Goal: Task Accomplishment & Management: Manage account settings

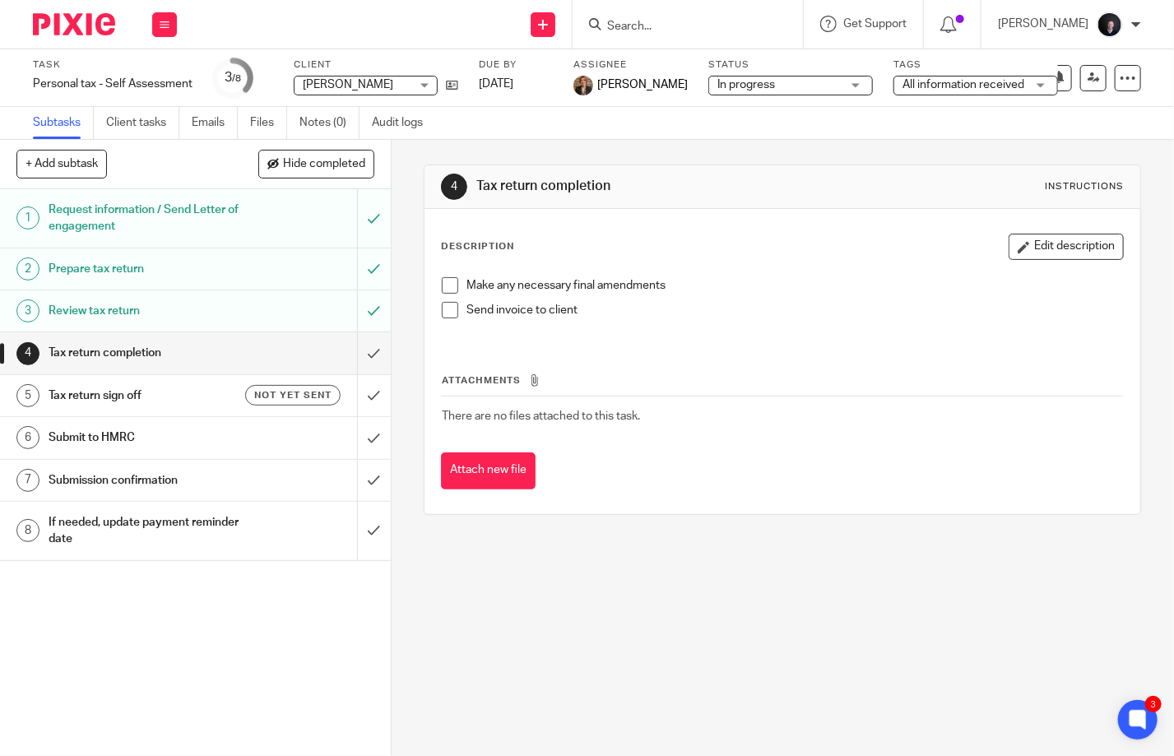
drag, startPoint x: 711, startPoint y: 28, endPoint x: 720, endPoint y: 21, distance: 11.2
click at [714, 27] on input "Search" at bounding box center [680, 27] width 148 height 15
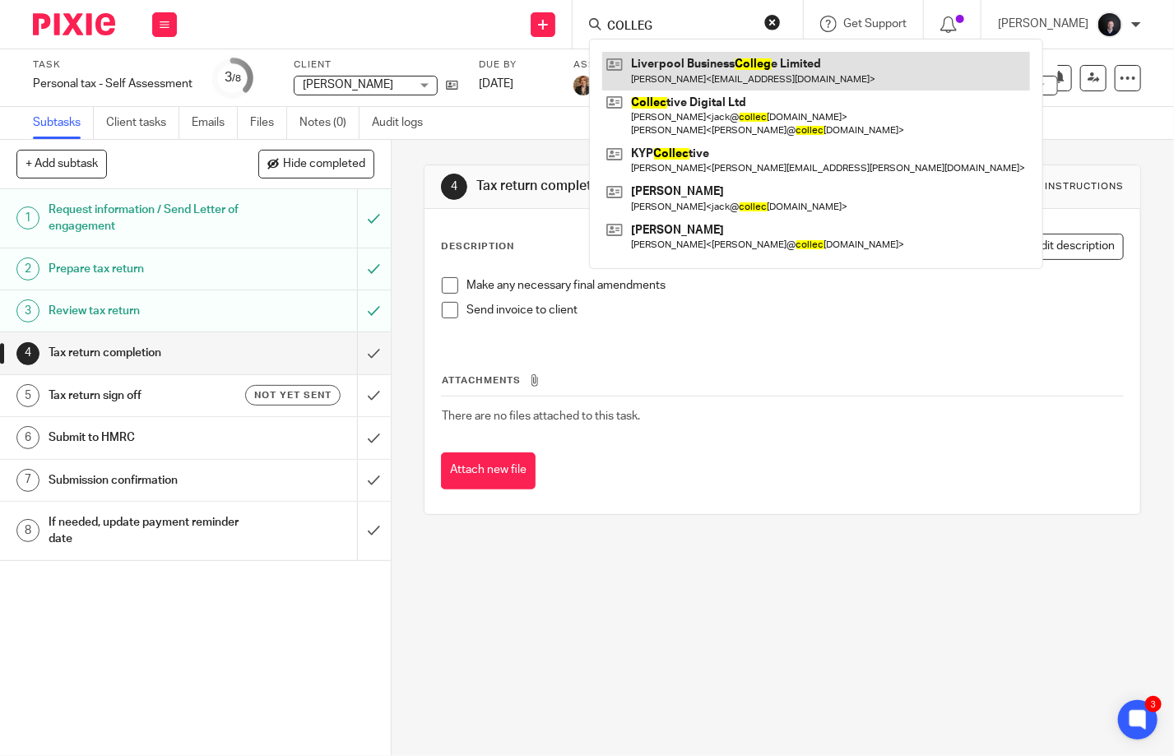
type input "COLLEG"
click at [699, 74] on link at bounding box center [816, 71] width 428 height 38
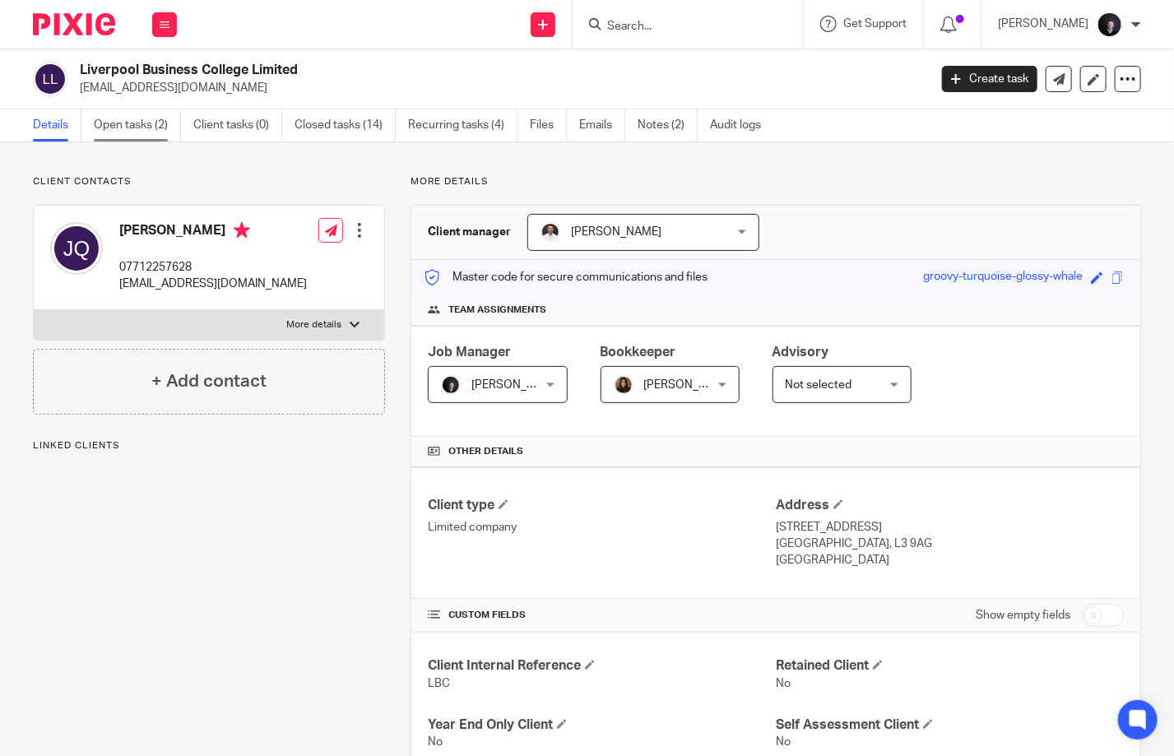
click at [144, 129] on link "Open tasks (2)" at bounding box center [137, 125] width 87 height 32
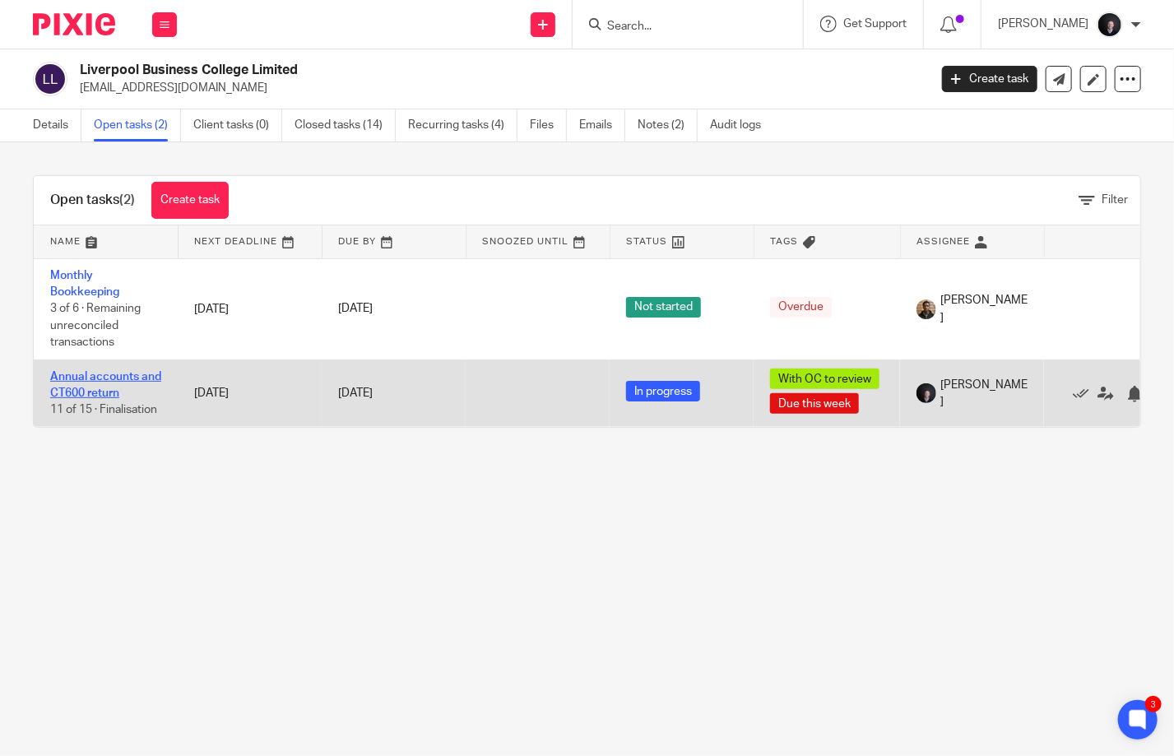
click at [85, 372] on link "Annual accounts and CT600 return" at bounding box center [105, 385] width 111 height 28
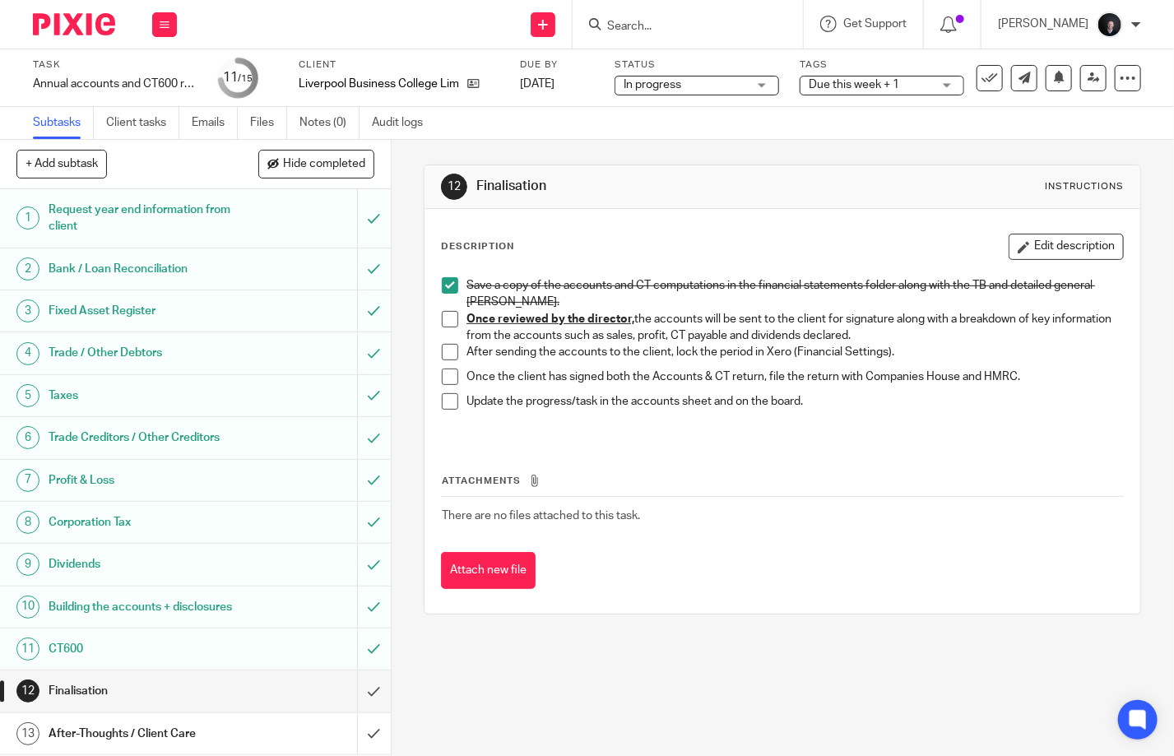
click at [704, 86] on span "In progress" at bounding box center [685, 85] width 123 height 17
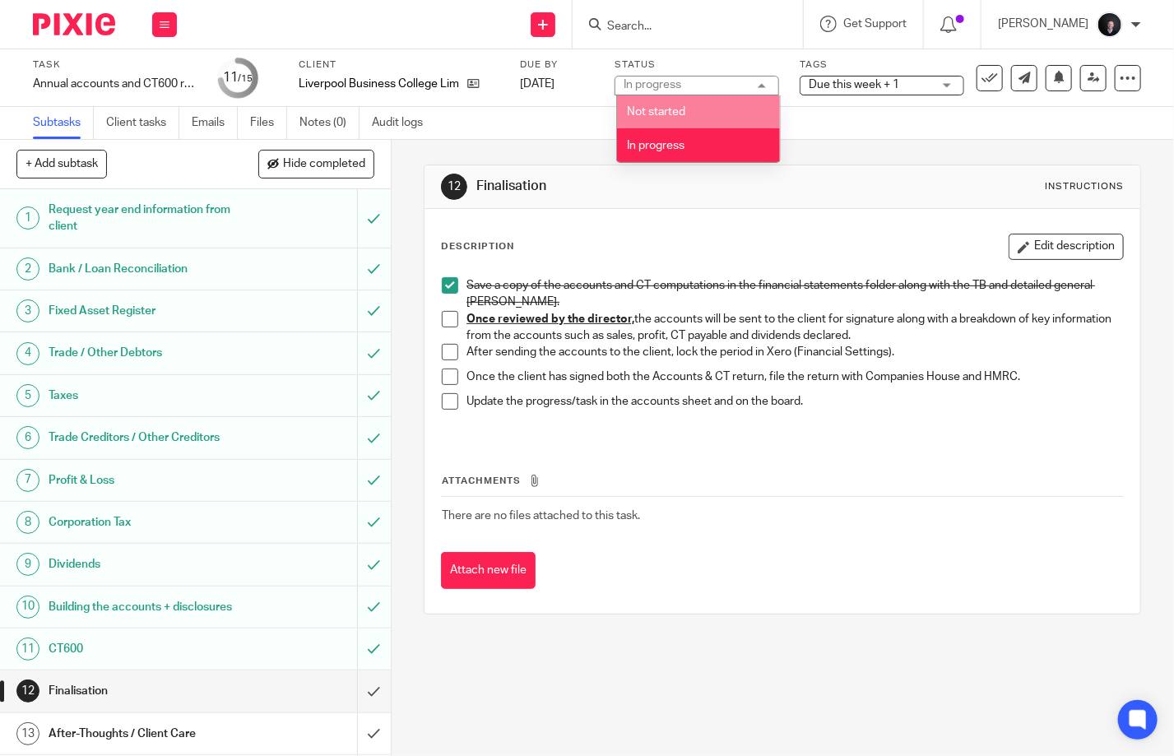
click at [874, 93] on div "Tags Due this week + 1 Due this week Waiting for client All information receive…" at bounding box center [882, 77] width 165 height 39
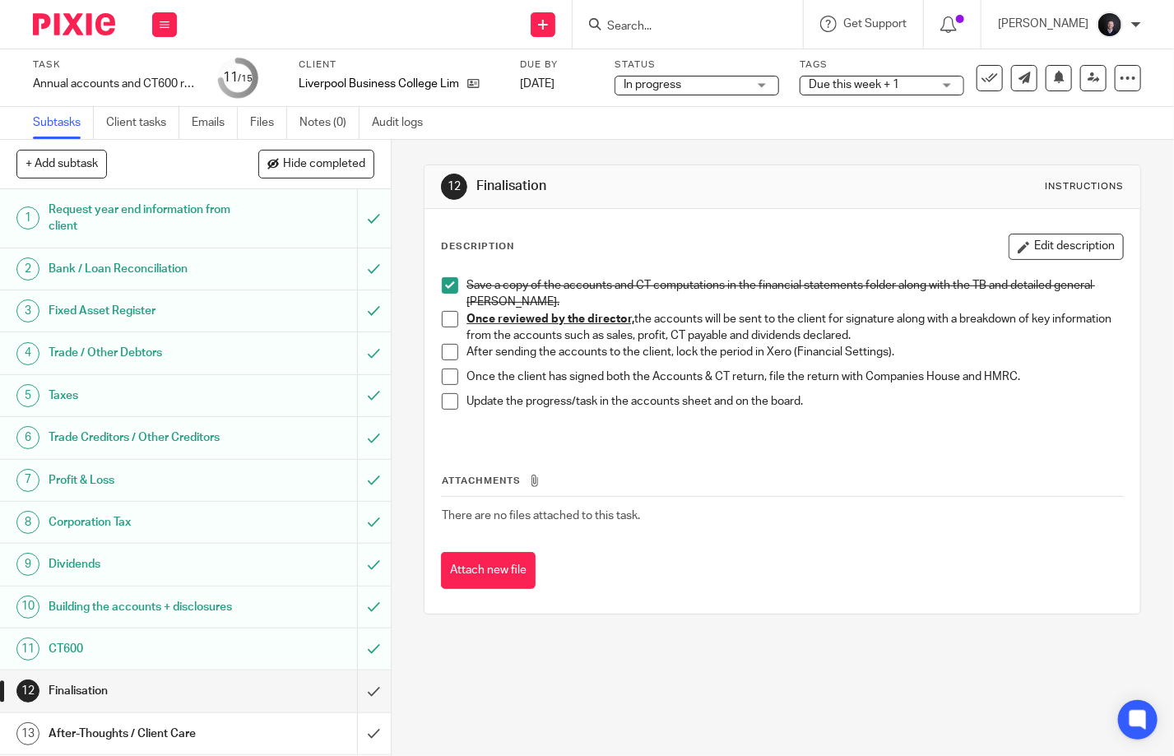
click at [866, 87] on span "Due this week + 1" at bounding box center [854, 85] width 91 height 12
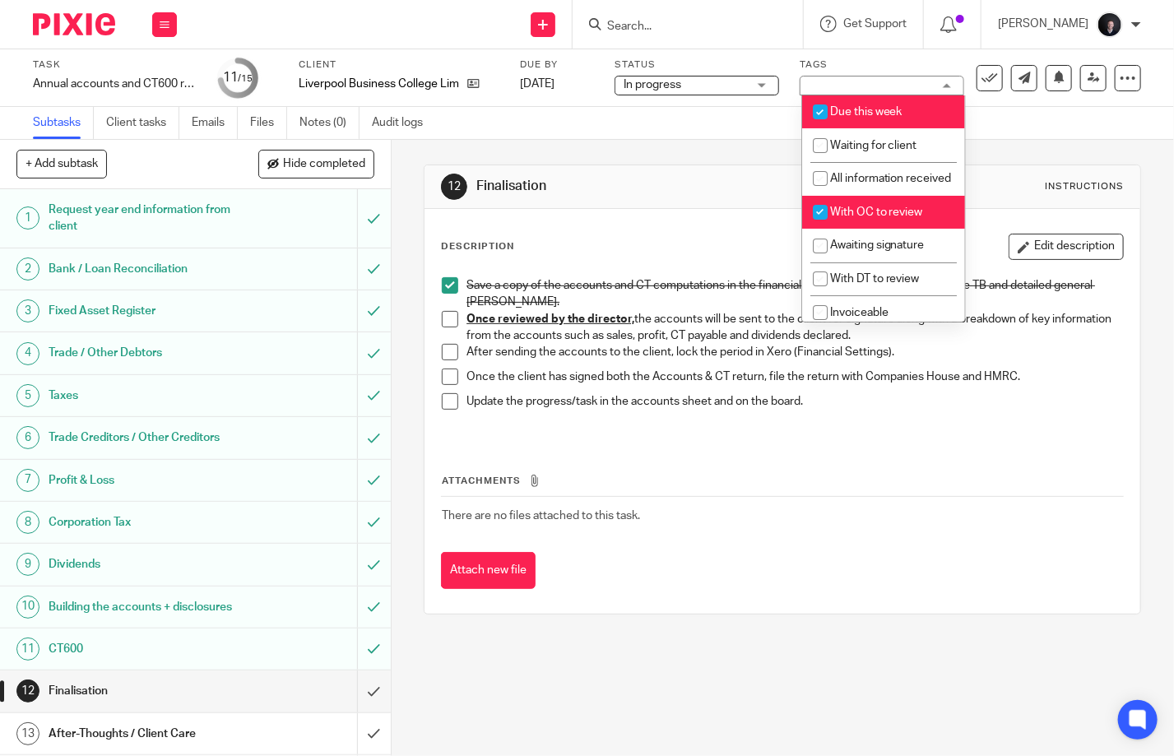
click at [880, 230] on li "With OC to review" at bounding box center [883, 213] width 163 height 34
checkbox input "false"
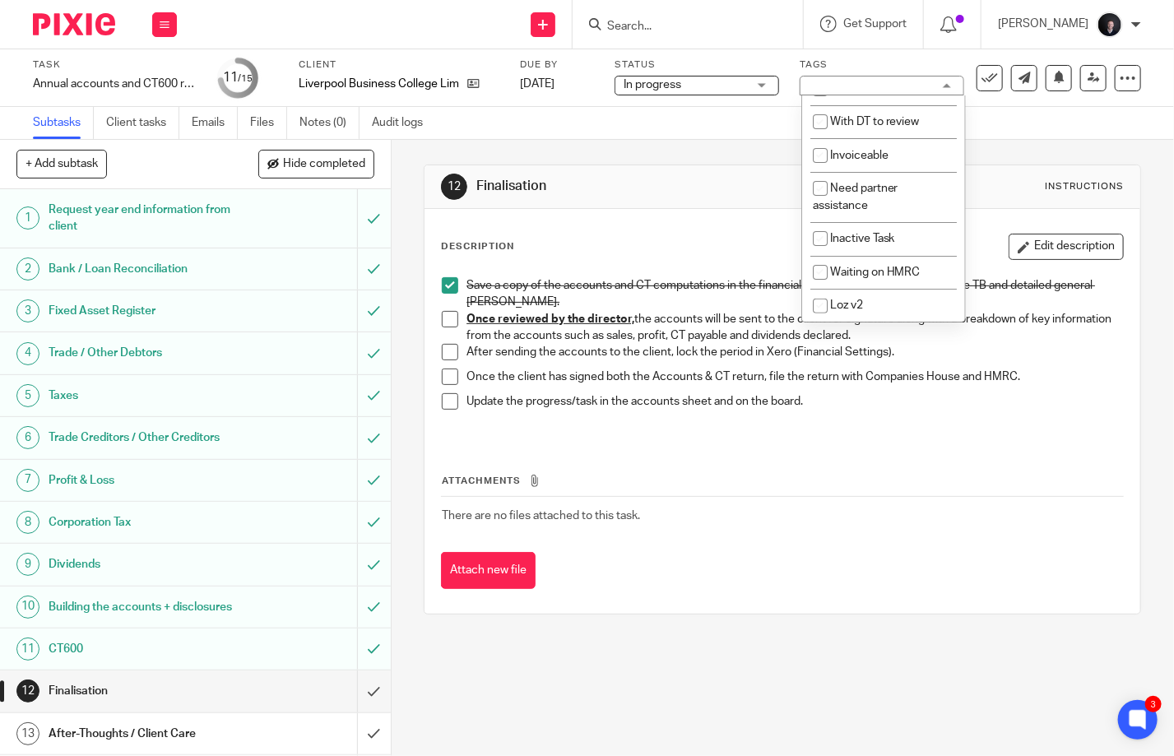
scroll to position [177, 0]
click at [1032, 130] on div "Subtasks Client tasks Emails Files Notes (0) Audit logs" at bounding box center [587, 123] width 1174 height 33
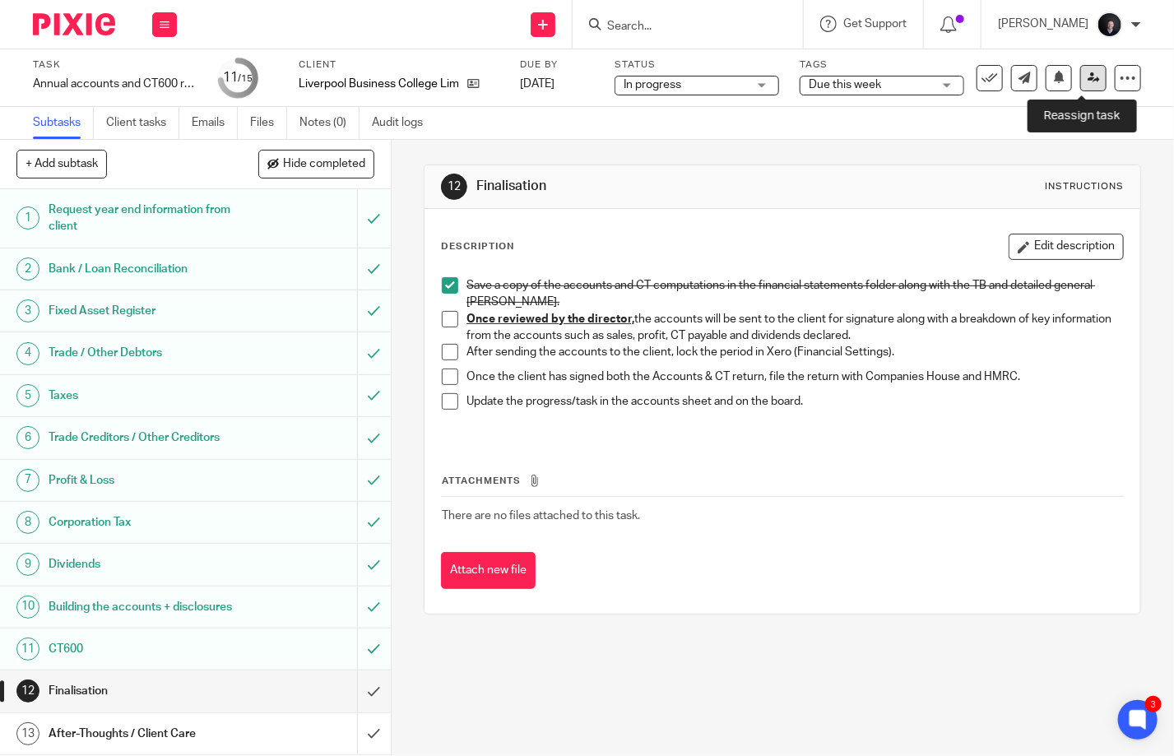
click at [1088, 79] on icon at bounding box center [1094, 78] width 12 height 12
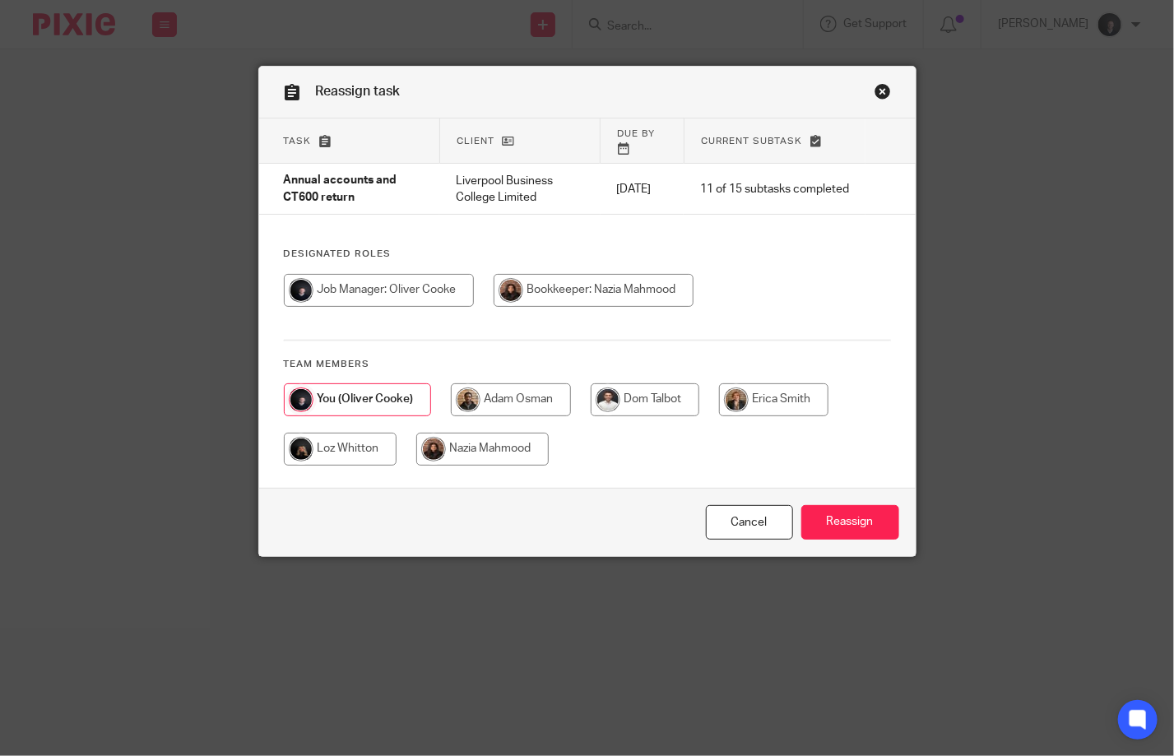
click at [490, 446] on input "radio" at bounding box center [482, 449] width 132 height 33
radio input "true"
click at [844, 525] on input "Reassign" at bounding box center [850, 522] width 98 height 35
